Goal: Information Seeking & Learning: Compare options

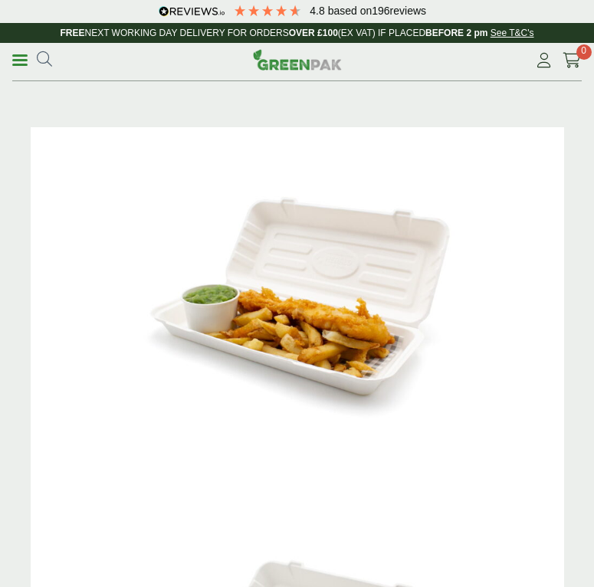
click at [22, 57] on link "Menu" at bounding box center [19, 58] width 15 height 15
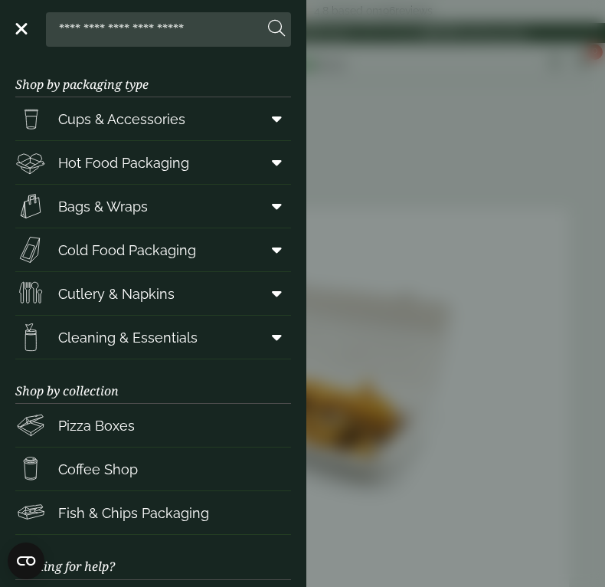
click at [272, 124] on icon at bounding box center [277, 118] width 10 height 15
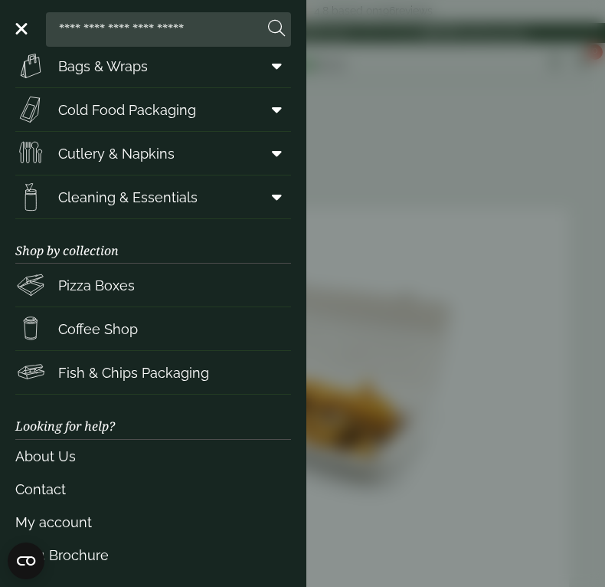
scroll to position [669, 0]
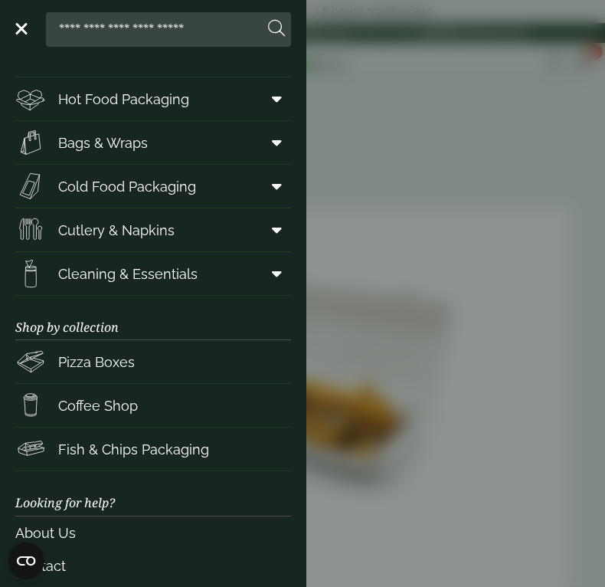
click at [271, 231] on span at bounding box center [274, 229] width 34 height 29
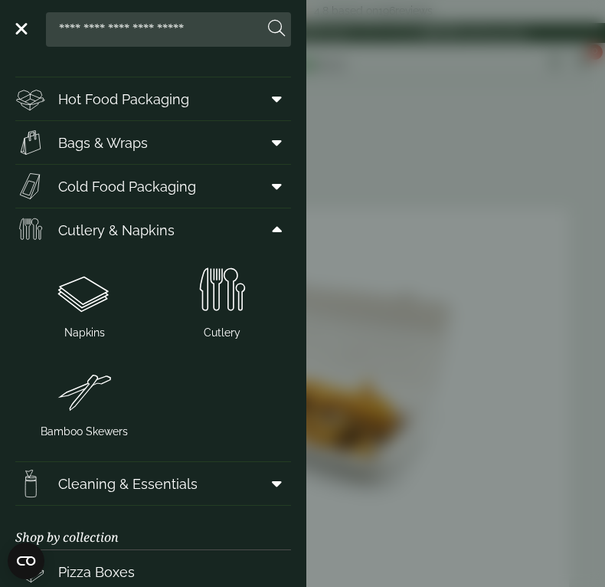
click at [272, 232] on icon at bounding box center [277, 229] width 10 height 15
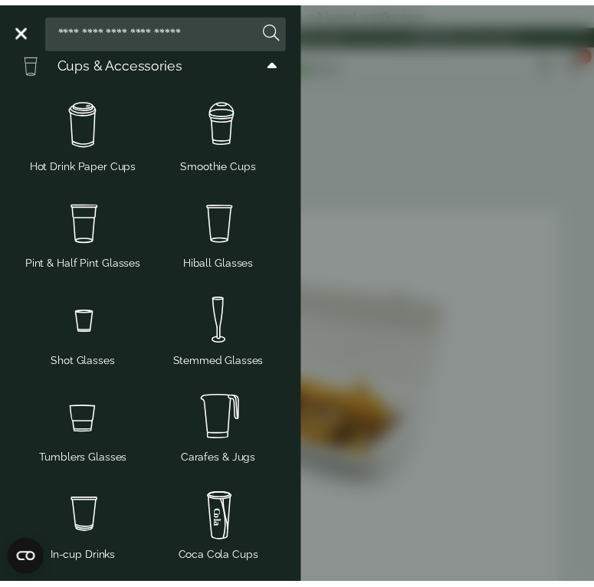
scroll to position [0, 0]
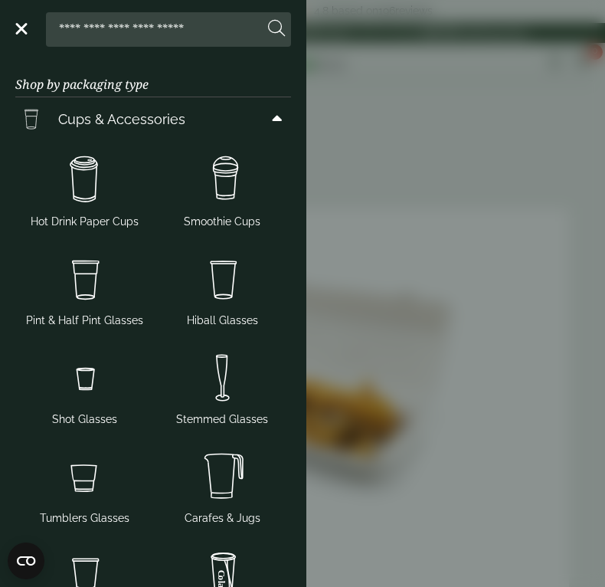
click at [374, 271] on aside "Close Shop by packaging type Cups & Accessories Hot Drink Paper Cups Smoothie C…" at bounding box center [302, 293] width 605 height 587
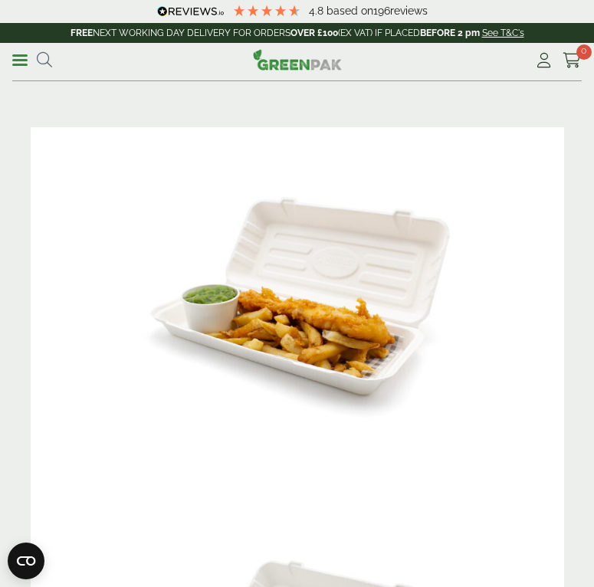
click at [295, 64] on img at bounding box center [297, 59] width 89 height 21
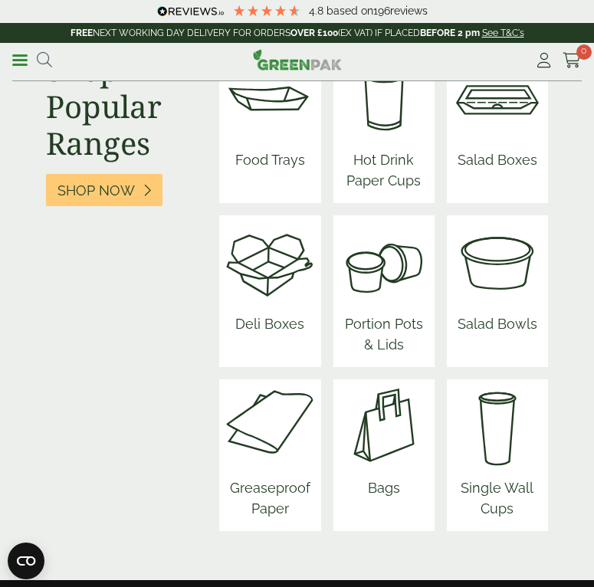
scroll to position [1838, 0]
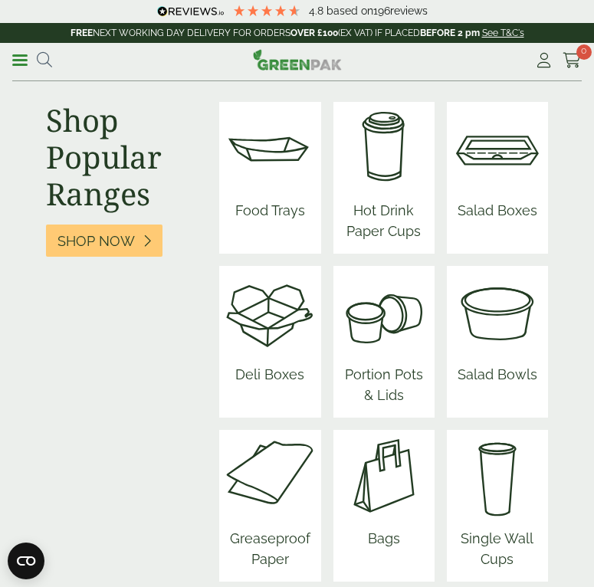
click at [482, 359] on span "Salad Bowls" at bounding box center [497, 377] width 92 height 39
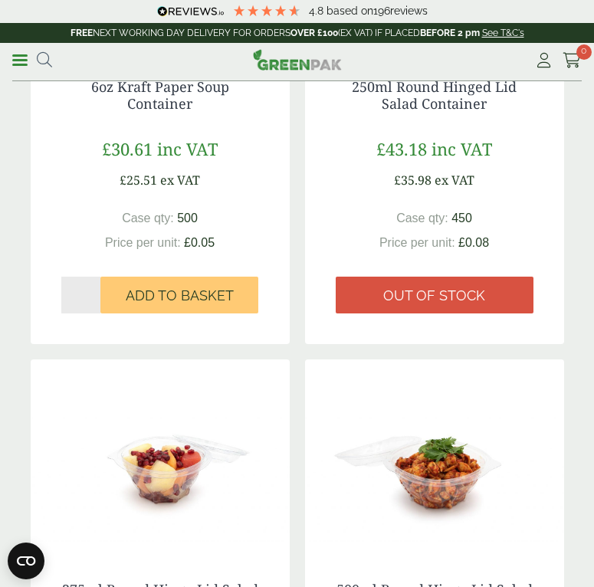
scroll to position [2527, 0]
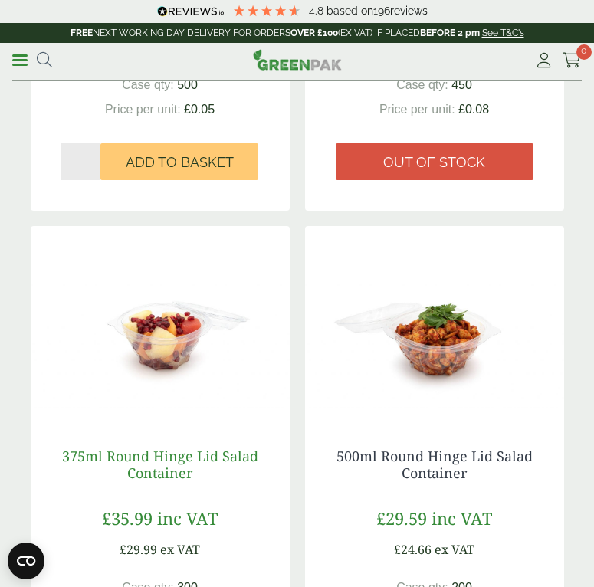
click at [226, 446] on link "375ml Round Hinge Lid Salad Container" at bounding box center [160, 463] width 196 height 35
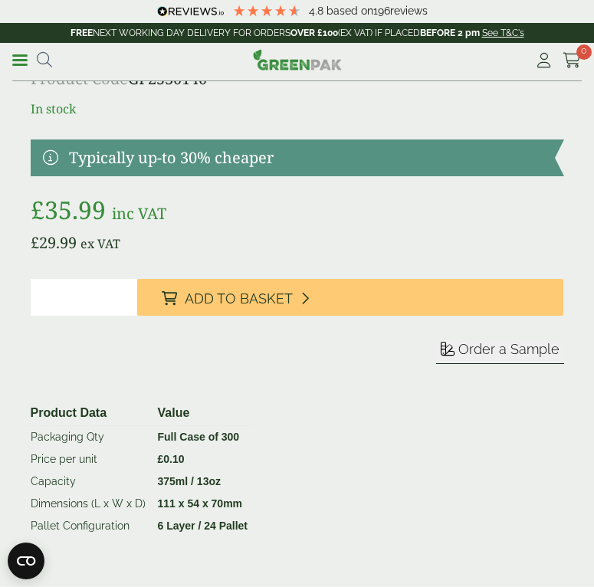
scroll to position [1608, 0]
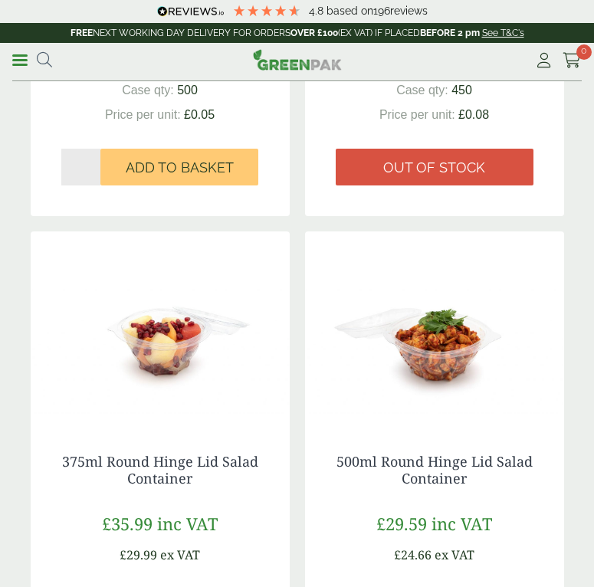
scroll to position [2220, 0]
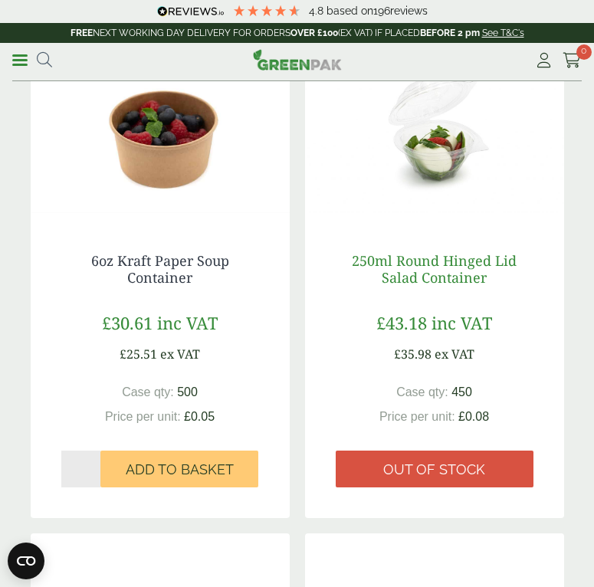
click at [455, 255] on link "250ml Round Hinged Lid Salad Container" at bounding box center [434, 268] width 165 height 35
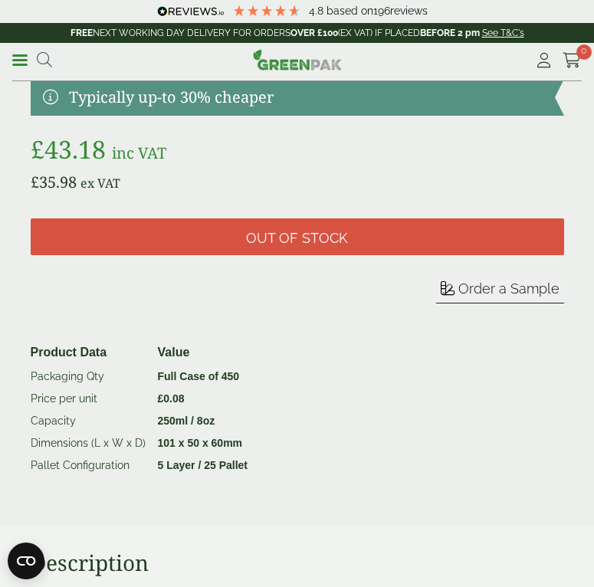
scroll to position [1991, 0]
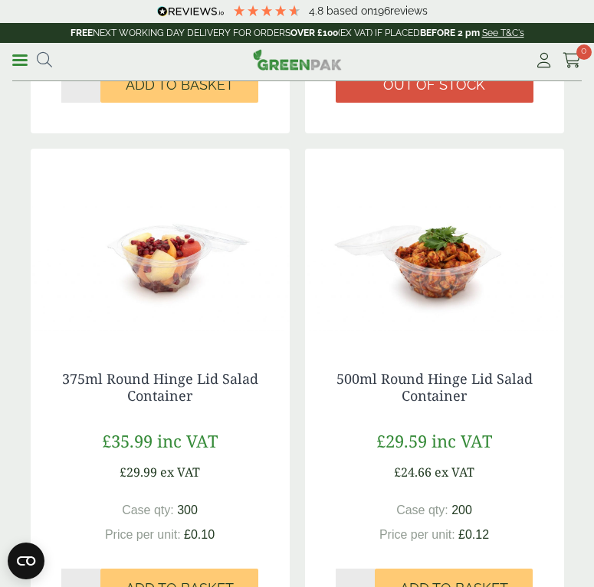
scroll to position [2603, 0]
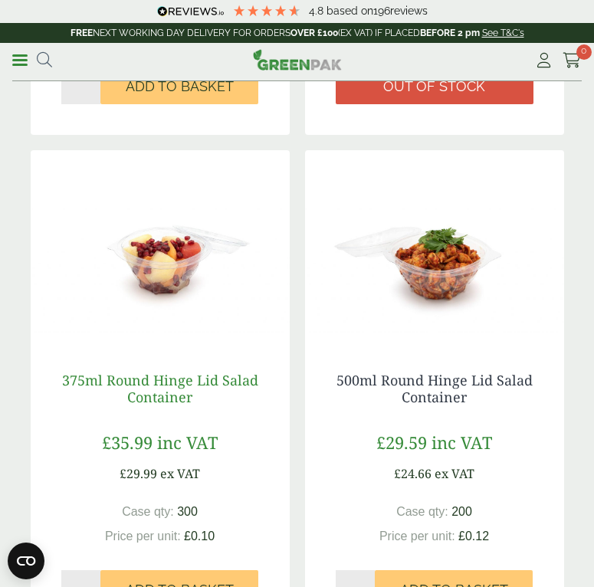
click at [170, 377] on link "375ml Round Hinge Lid Salad Container" at bounding box center [160, 388] width 196 height 35
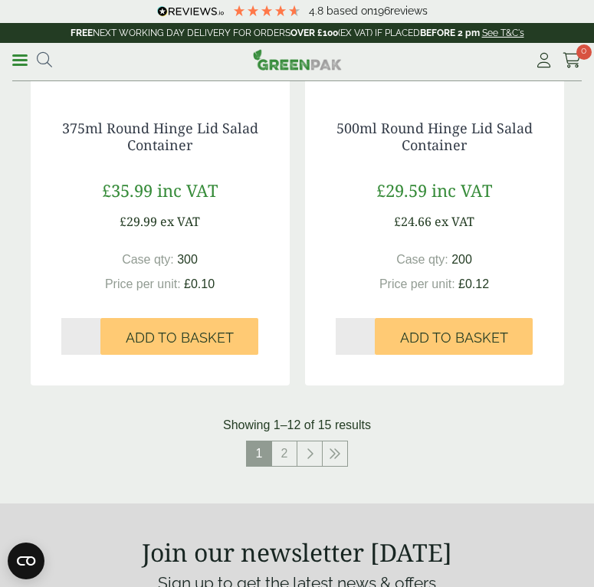
scroll to position [2909, 0]
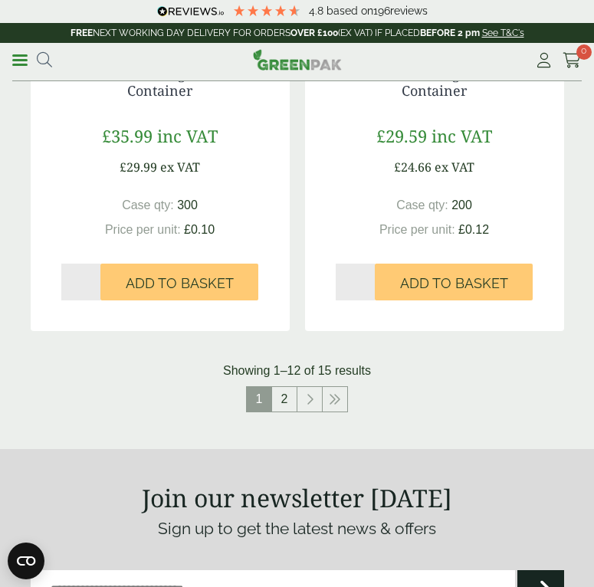
click at [290, 387] on link "2" at bounding box center [284, 399] width 25 height 25
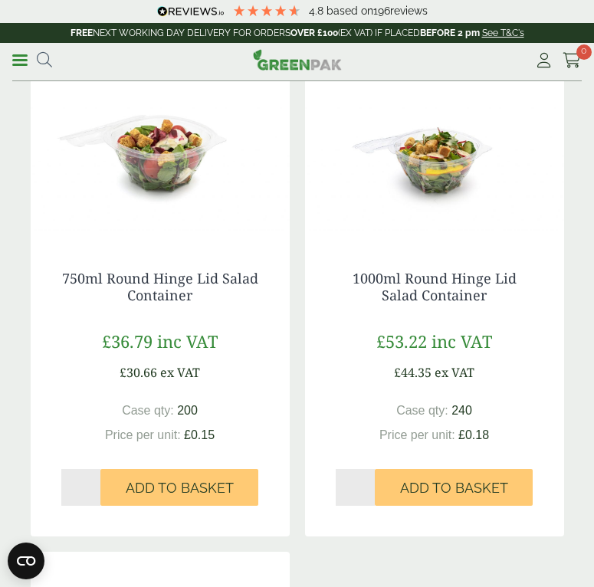
scroll to position [230, 0]
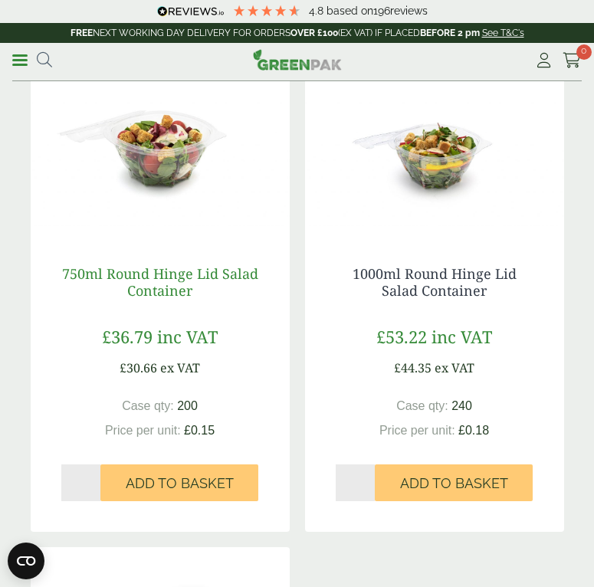
click at [190, 279] on link "750ml Round Hinge Lid Salad Container" at bounding box center [160, 281] width 196 height 35
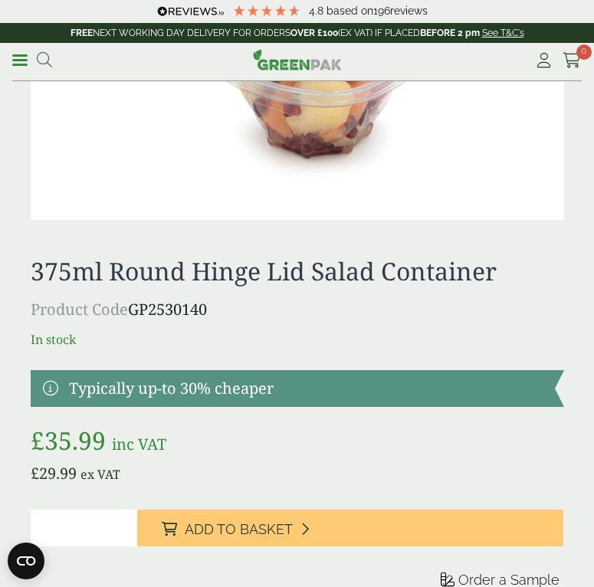
scroll to position [1685, 0]
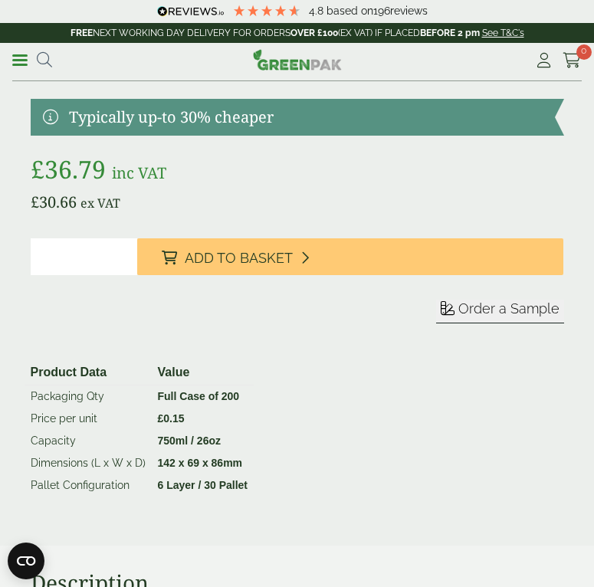
scroll to position [1991, 0]
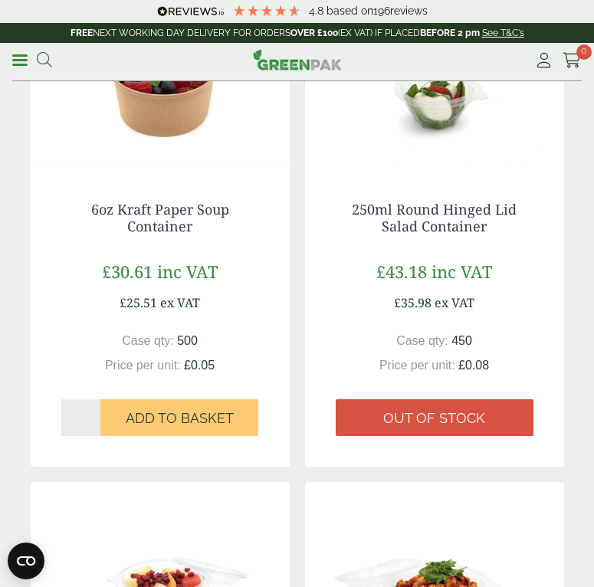
scroll to position [2297, 0]
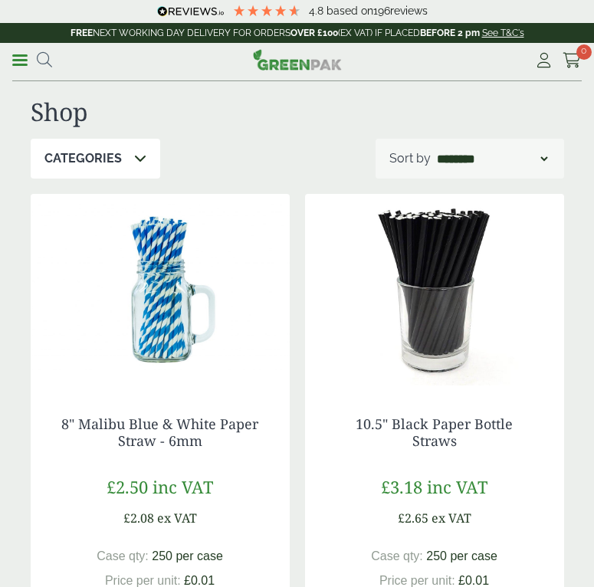
scroll to position [482, 0]
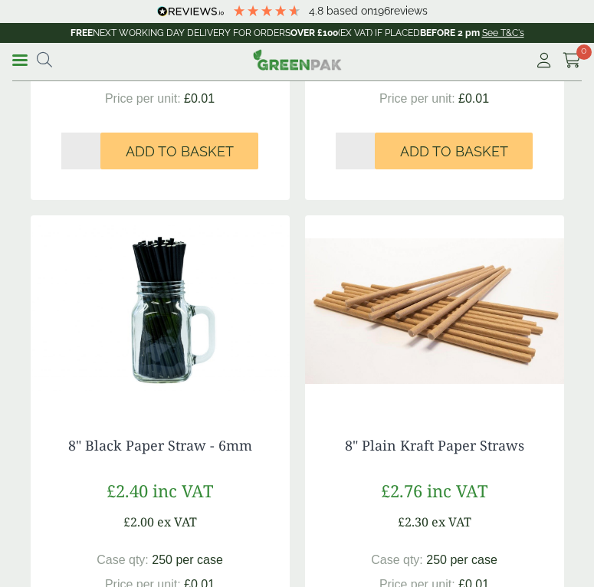
drag, startPoint x: 0, startPoint y: 0, endPoint x: 7, endPoint y: 61, distance: 60.9
click at [7, 61] on div "Menu ***** 4.8 Based on" at bounding box center [297, 62] width 594 height 38
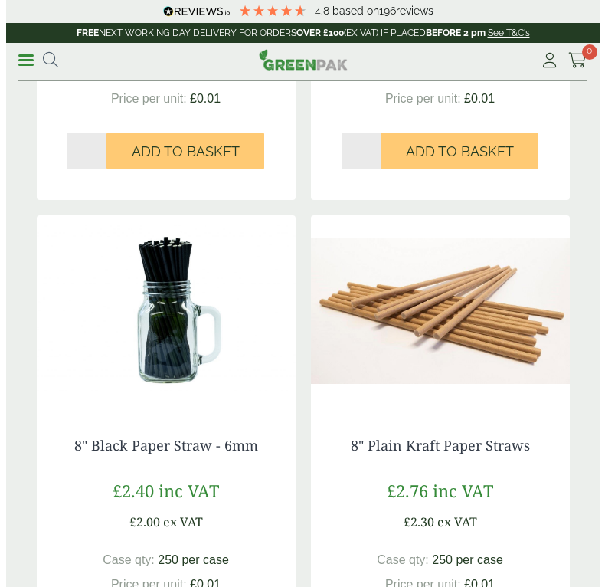
scroll to position [0, 0]
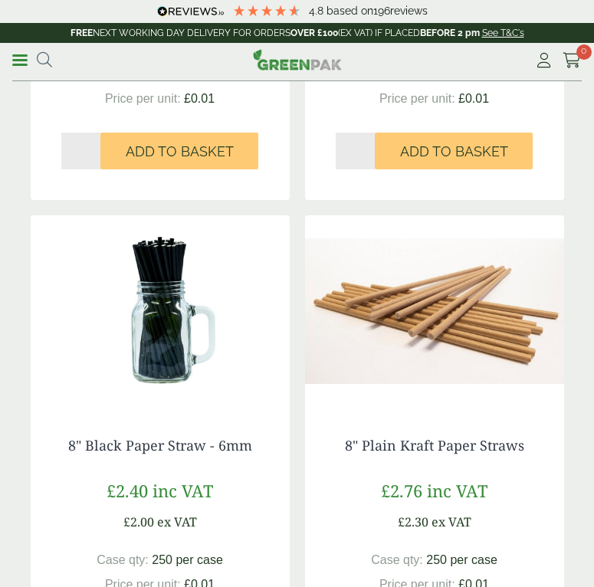
click at [11, 59] on div "Menu ***** 4.8 Based on" at bounding box center [297, 62] width 594 height 38
click at [22, 59] on span at bounding box center [19, 60] width 15 height 2
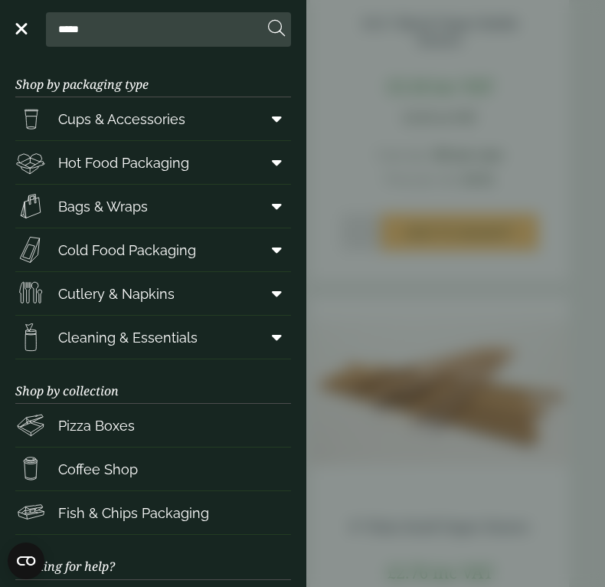
click at [272, 162] on icon at bounding box center [277, 162] width 10 height 15
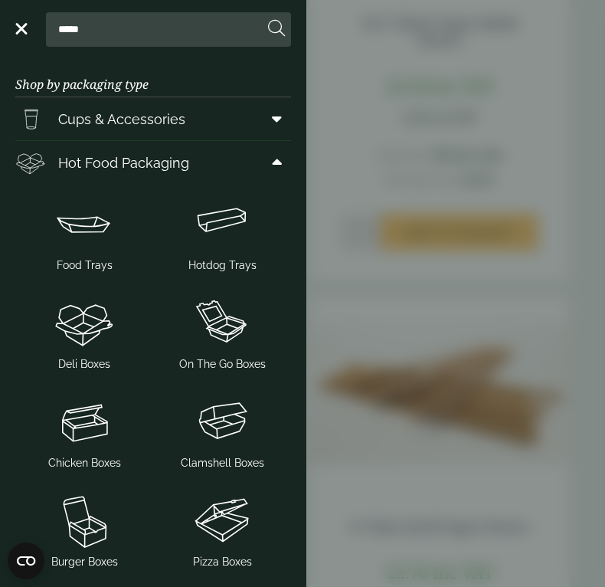
click at [272, 162] on icon at bounding box center [277, 162] width 10 height 15
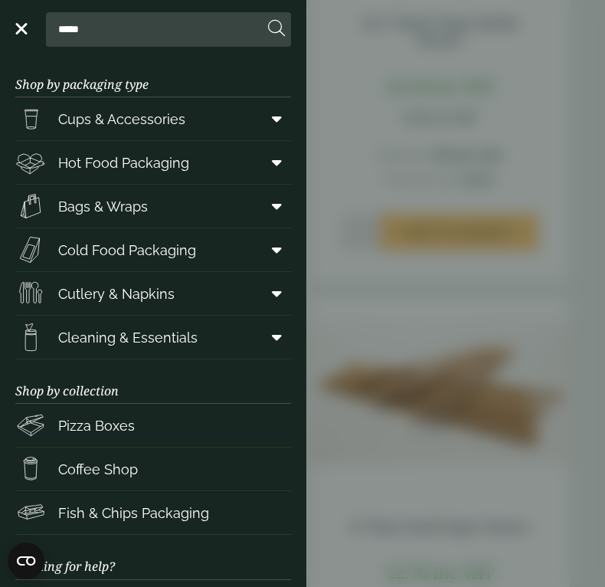
click at [271, 118] on span at bounding box center [274, 118] width 34 height 29
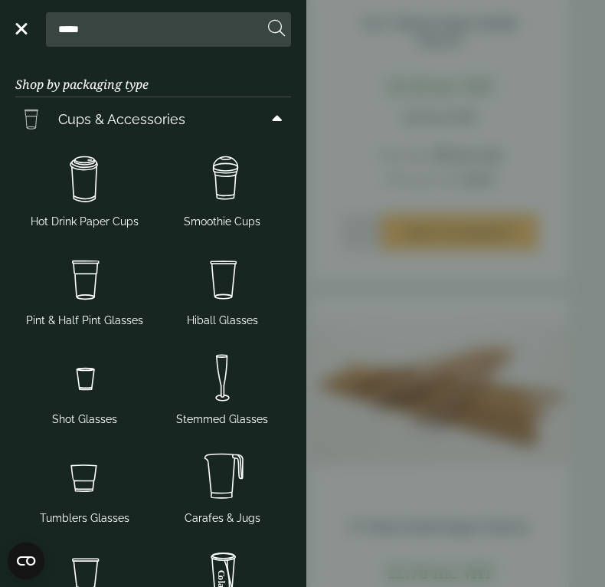
click at [271, 118] on span at bounding box center [274, 118] width 34 height 29
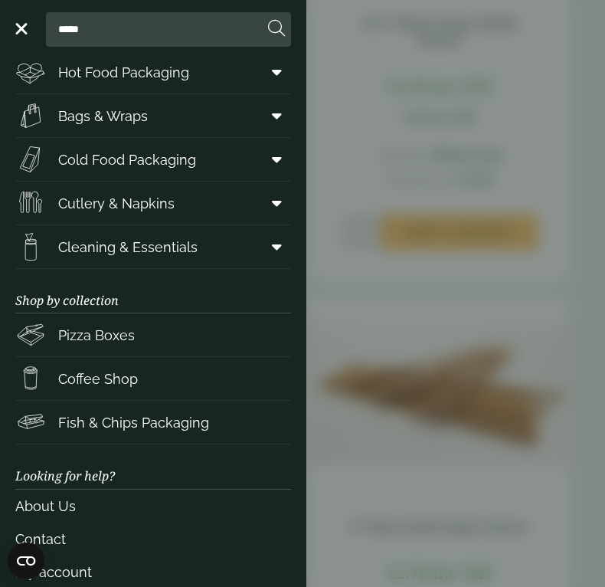
scroll to position [64, 0]
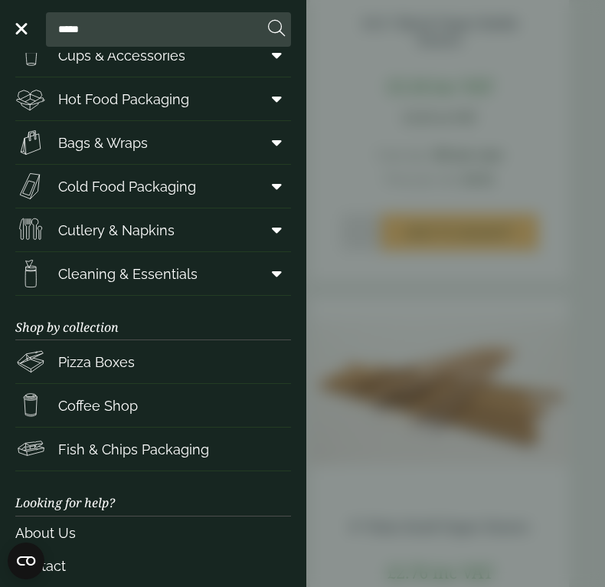
click at [260, 152] on span at bounding box center [274, 142] width 34 height 29
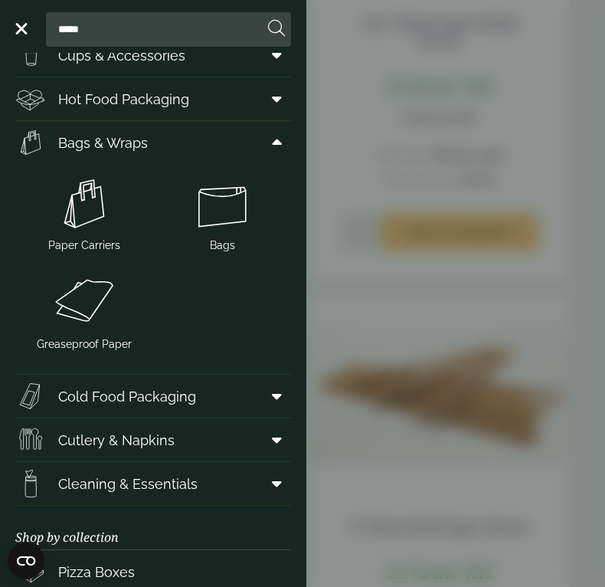
click at [260, 152] on span at bounding box center [274, 142] width 34 height 29
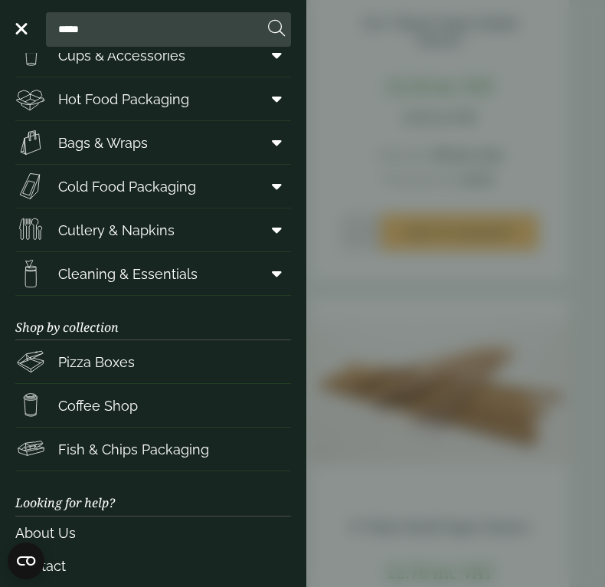
click at [254, 210] on link "Cutlery & Napkins" at bounding box center [153, 229] width 276 height 43
click at [258, 186] on span at bounding box center [274, 186] width 34 height 29
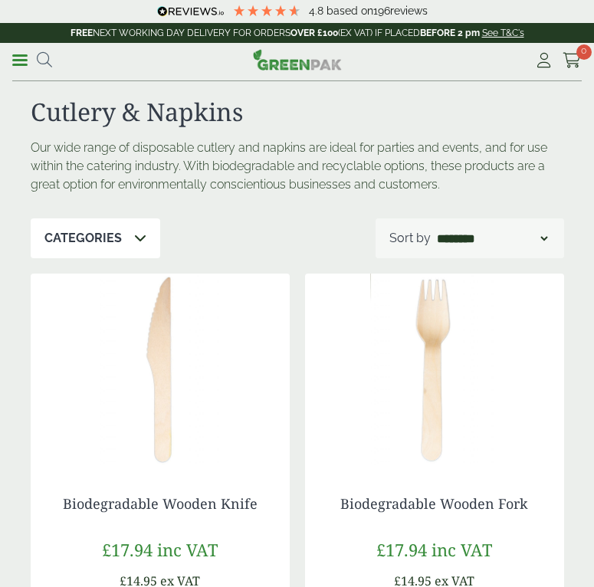
click at [27, 51] on link "Menu" at bounding box center [19, 58] width 15 height 15
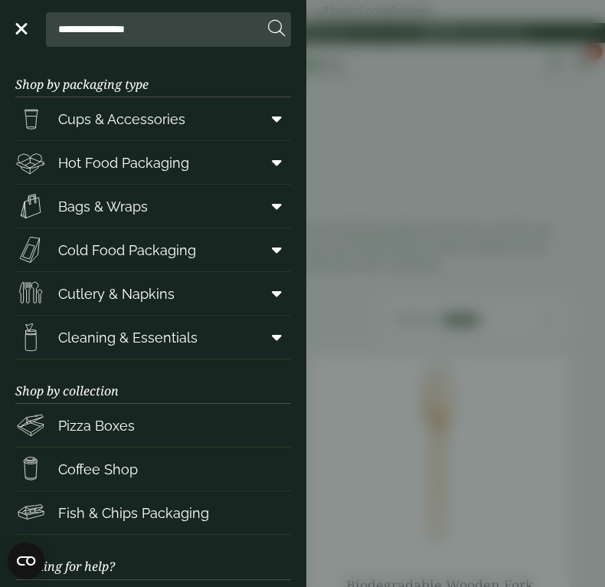
click at [272, 247] on icon at bounding box center [277, 249] width 10 height 15
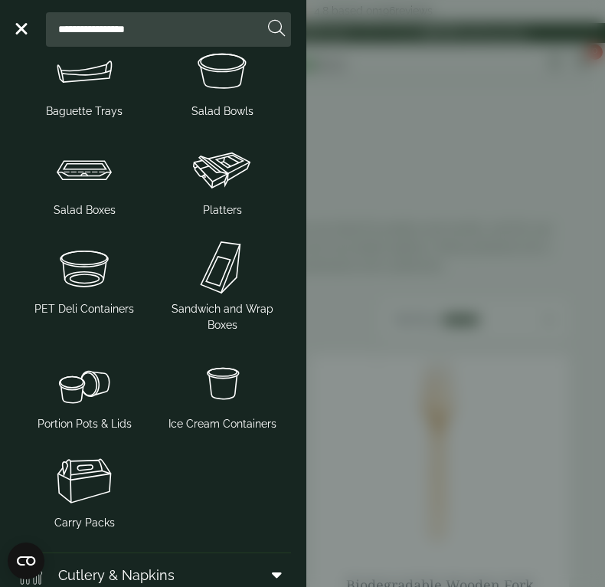
scroll to position [306, 0]
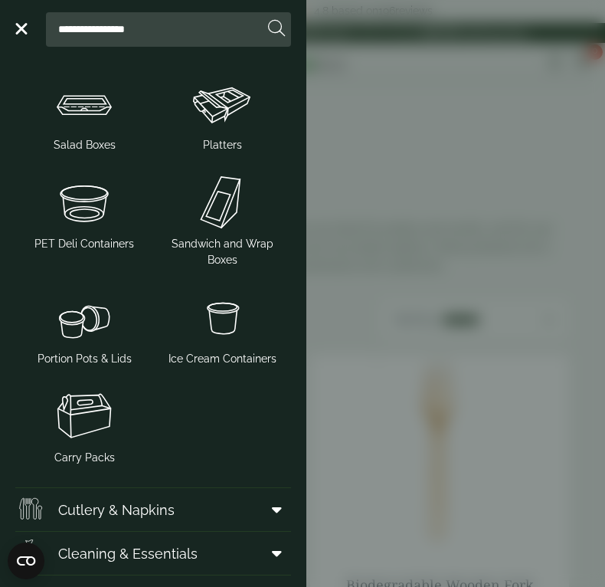
click at [97, 318] on img at bounding box center [84, 316] width 126 height 61
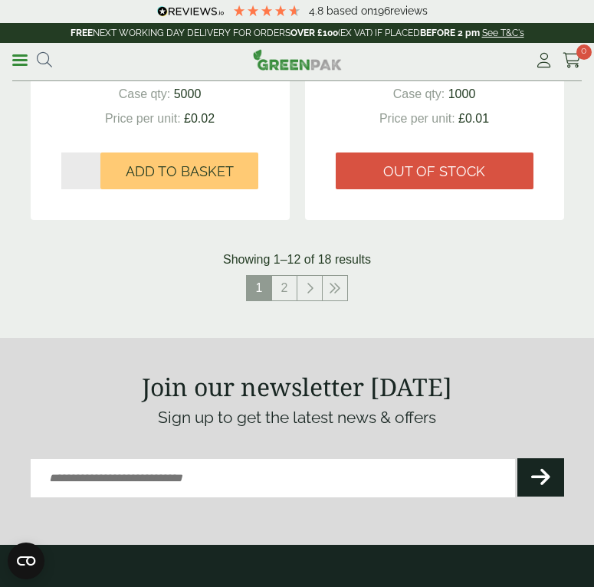
scroll to position [2987, 0]
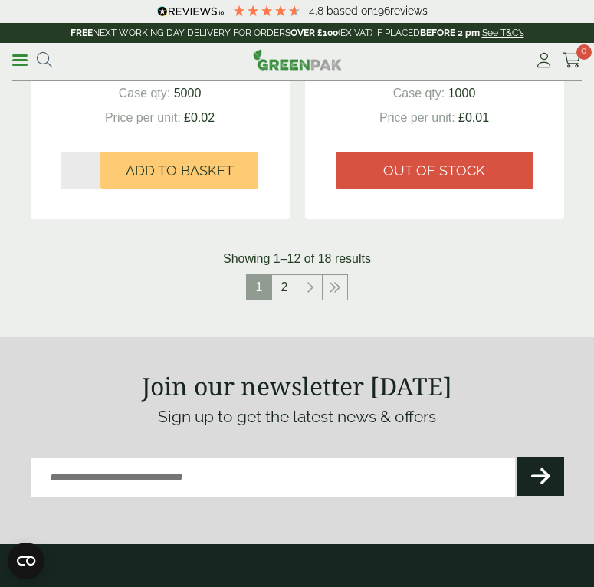
click at [280, 289] on link "2" at bounding box center [284, 287] width 25 height 25
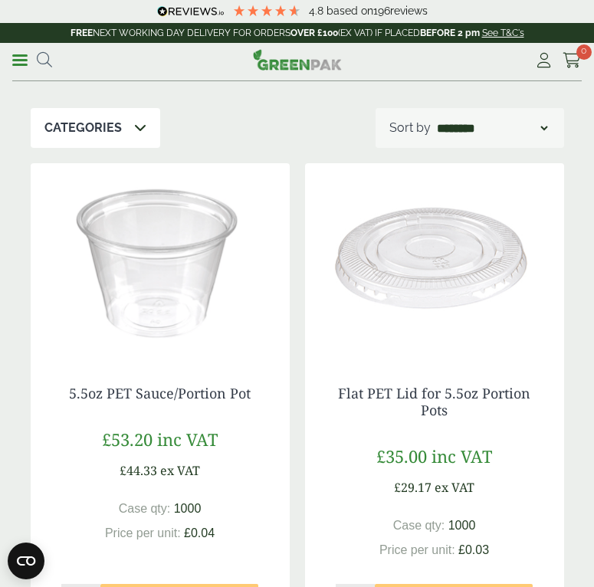
scroll to position [153, 0]
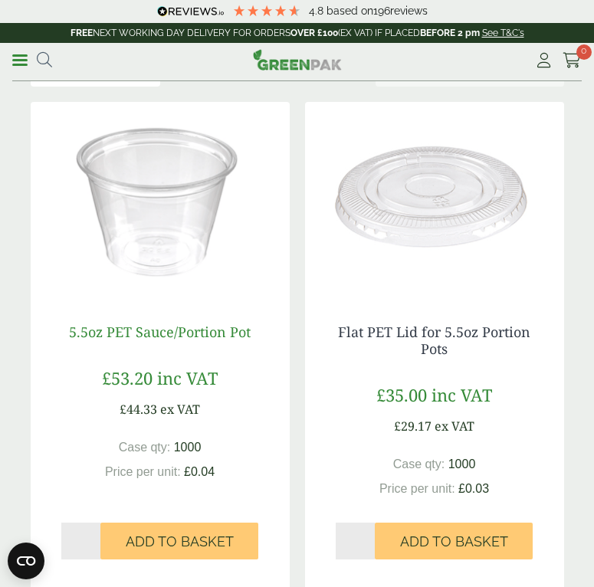
click at [195, 336] on link "5.5oz PET Sauce/Portion Pot" at bounding box center [160, 331] width 182 height 18
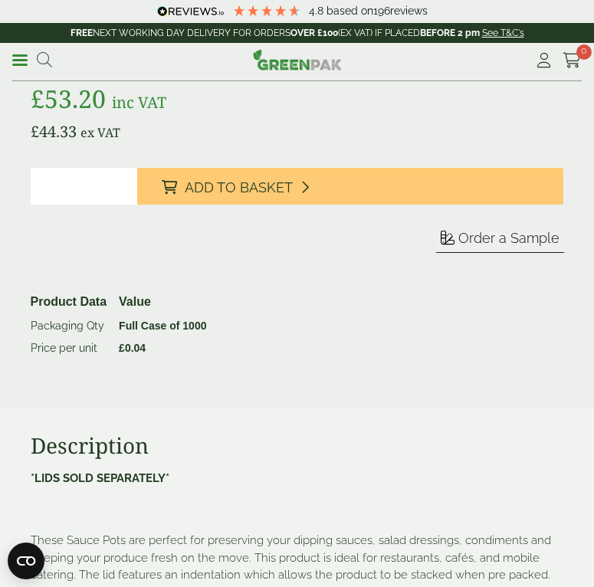
scroll to position [1072, 0]
